Goal: Find contact information: Find contact information

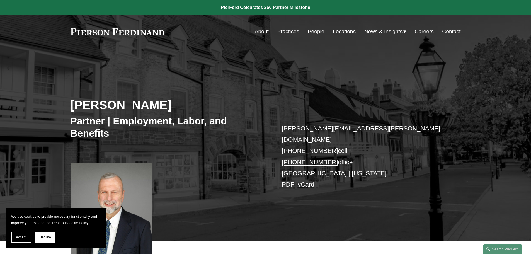
click at [362, 129] on link "gerald.hathaway@pierferd.com" at bounding box center [361, 134] width 159 height 18
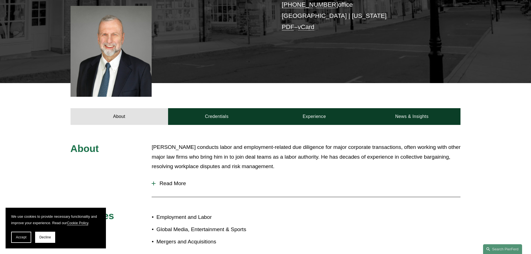
scroll to position [167, 0]
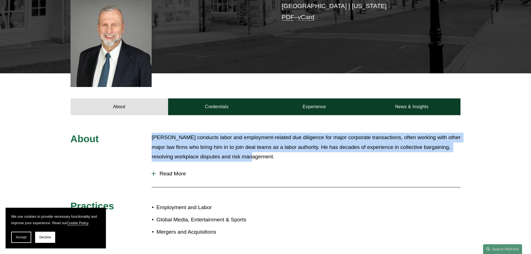
drag, startPoint x: 263, startPoint y: 151, endPoint x: 153, endPoint y: 127, distance: 112.9
click at [153, 133] on p "Jerry conducts labor and employment-related due diligence for major corporate t…" at bounding box center [306, 147] width 309 height 29
click at [152, 133] on p "Jerry conducts labor and employment-related due diligence for major corporate t…" at bounding box center [306, 147] width 309 height 29
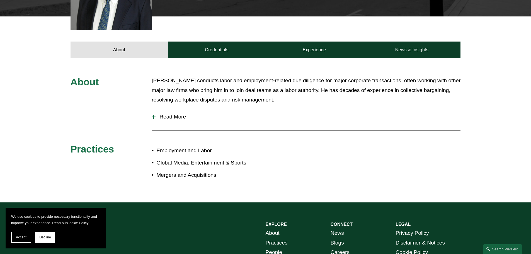
scroll to position [292, 0]
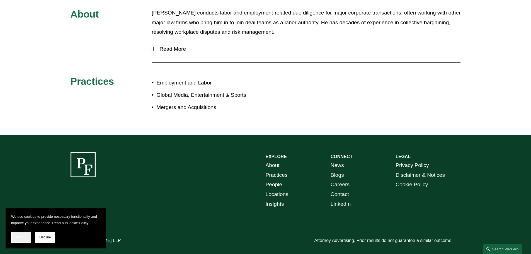
click at [23, 238] on span "Accept" at bounding box center [21, 237] width 11 height 4
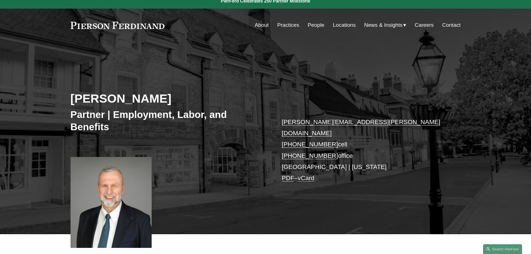
scroll to position [0, 0]
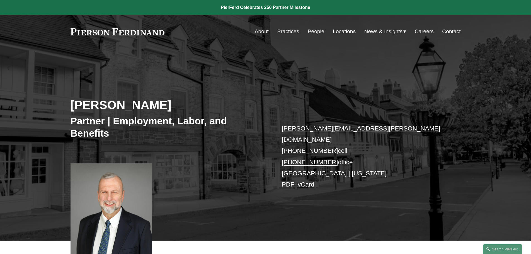
click at [286, 30] on link "Practices" at bounding box center [288, 31] width 22 height 11
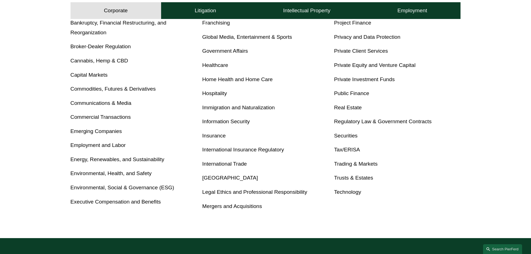
scroll to position [382, 0]
